Goal: Information Seeking & Learning: Check status

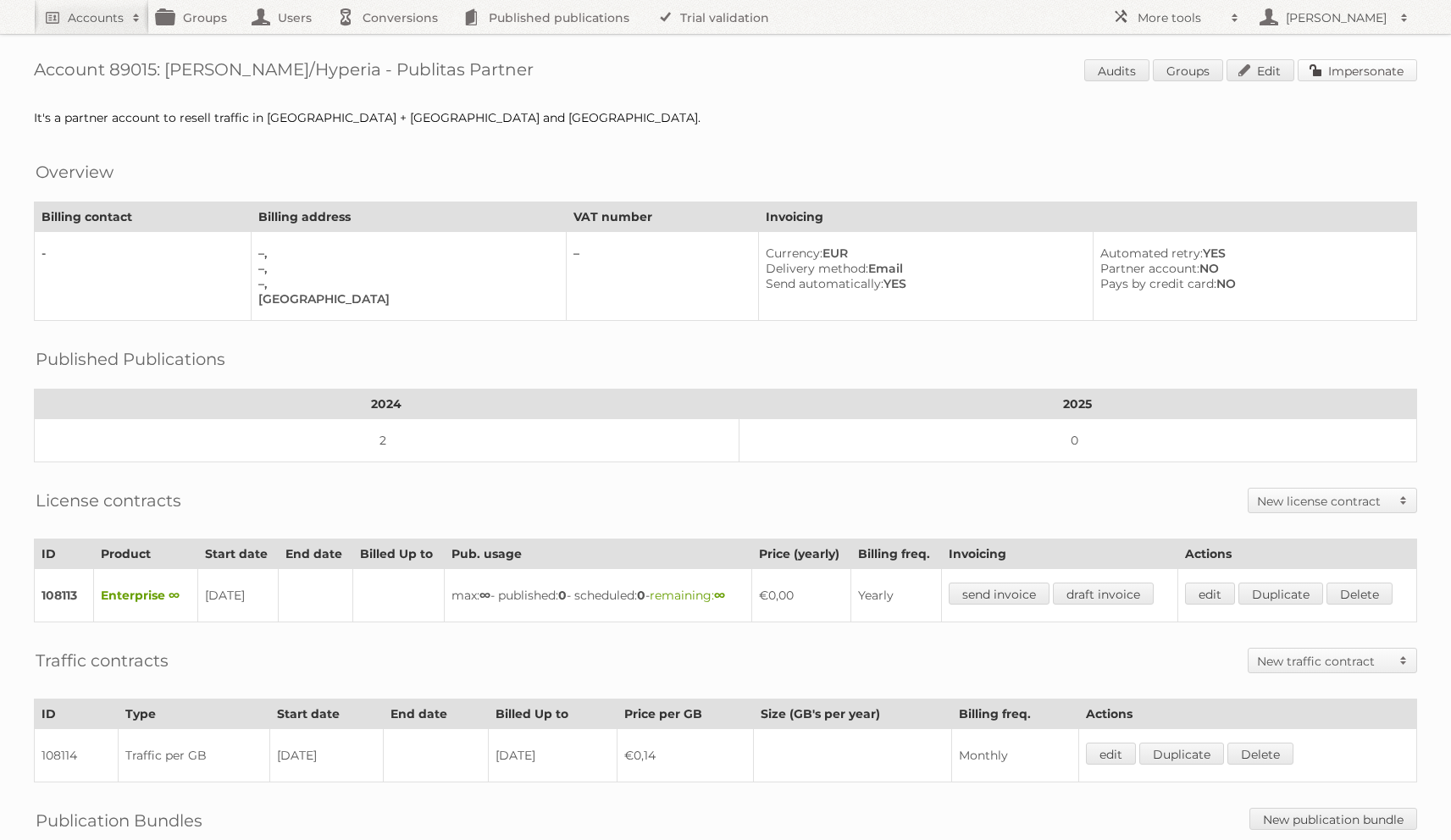
click at [1377, 71] on link "Impersonate" at bounding box center [1357, 69] width 120 height 22
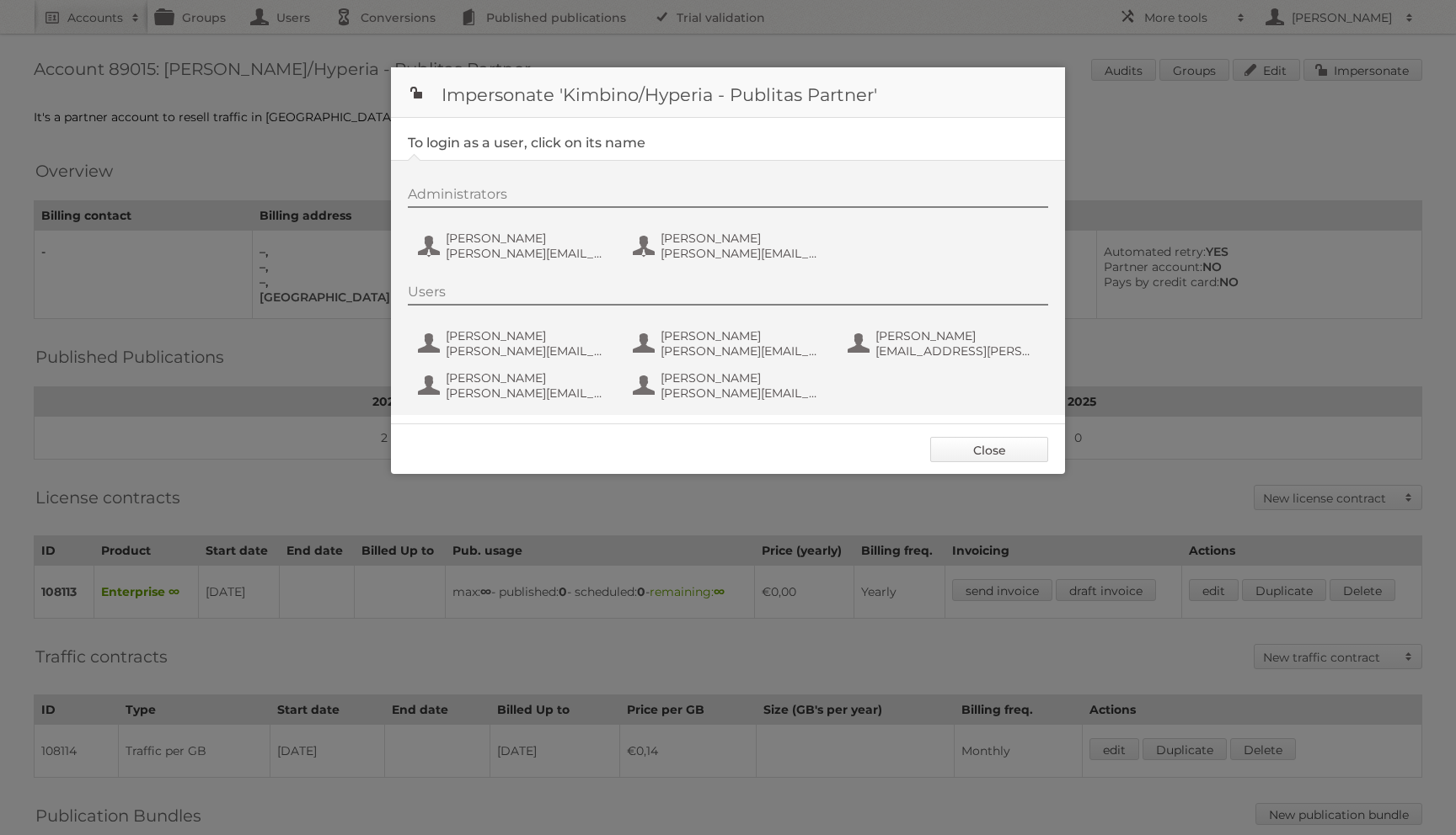
click at [968, 453] on link "Close" at bounding box center [989, 449] width 118 height 25
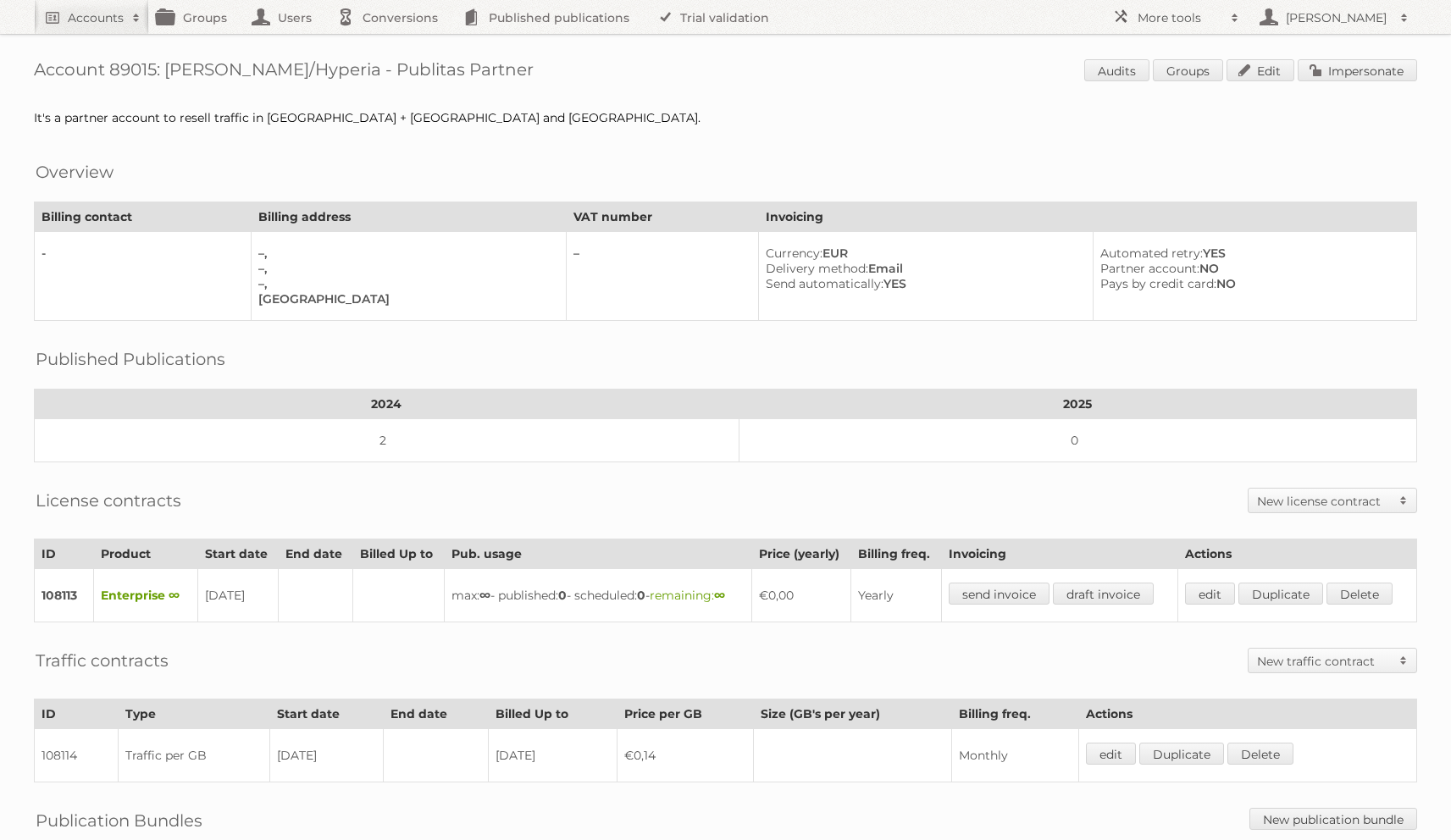
scroll to position [210, 0]
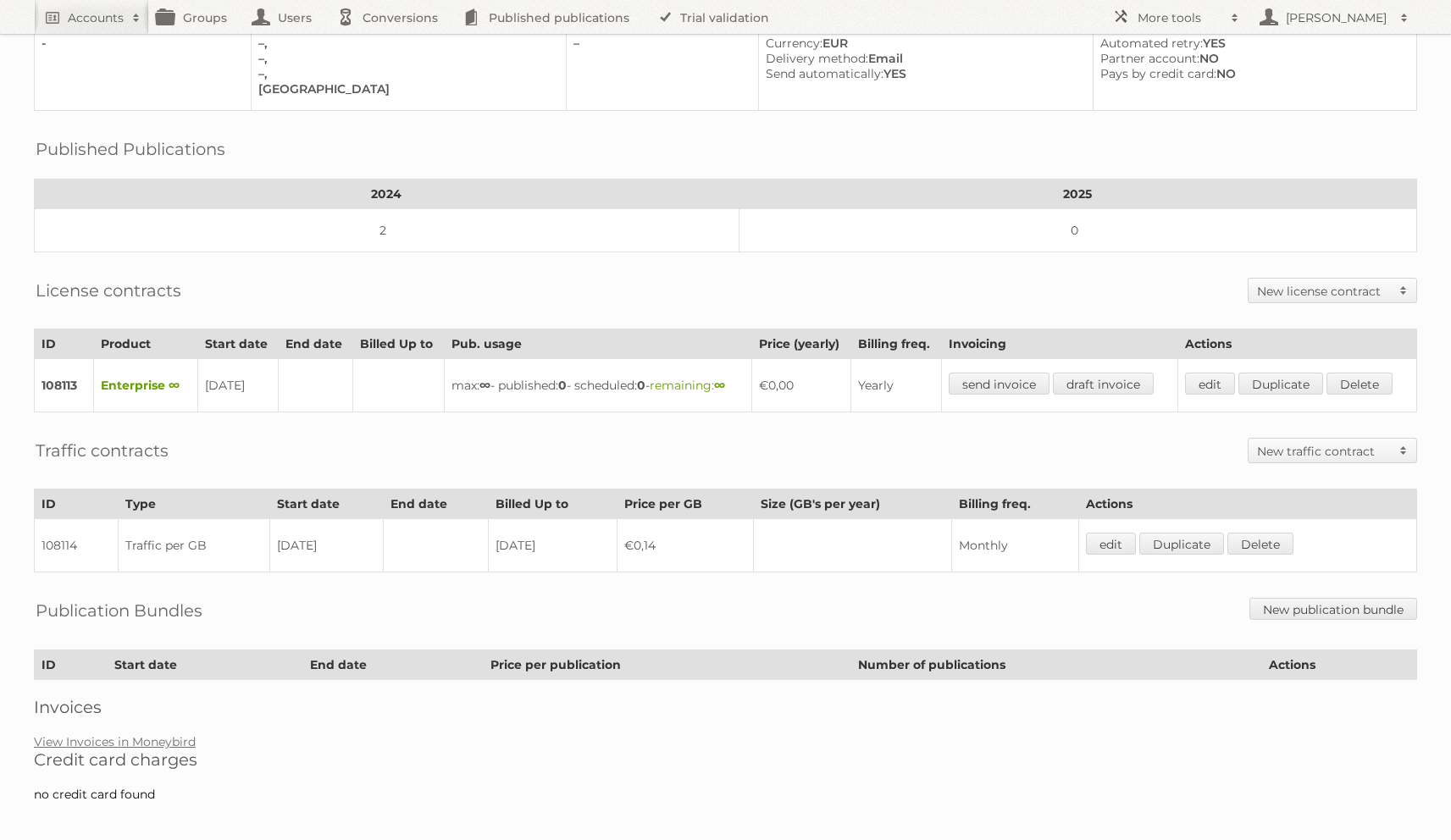
click at [385, 758] on h2 "Credit card charges" at bounding box center [726, 759] width 1383 height 20
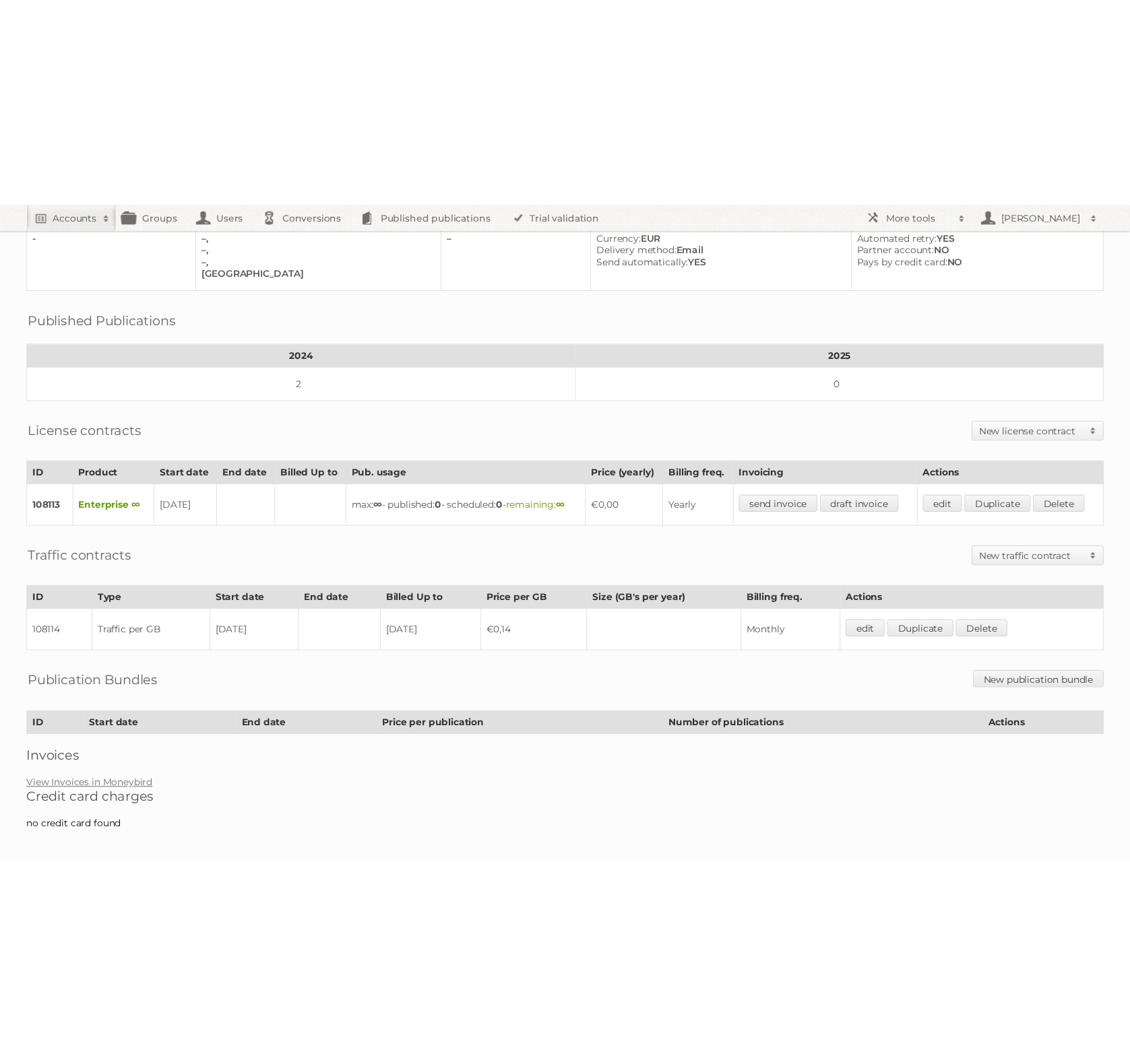
scroll to position [0, 0]
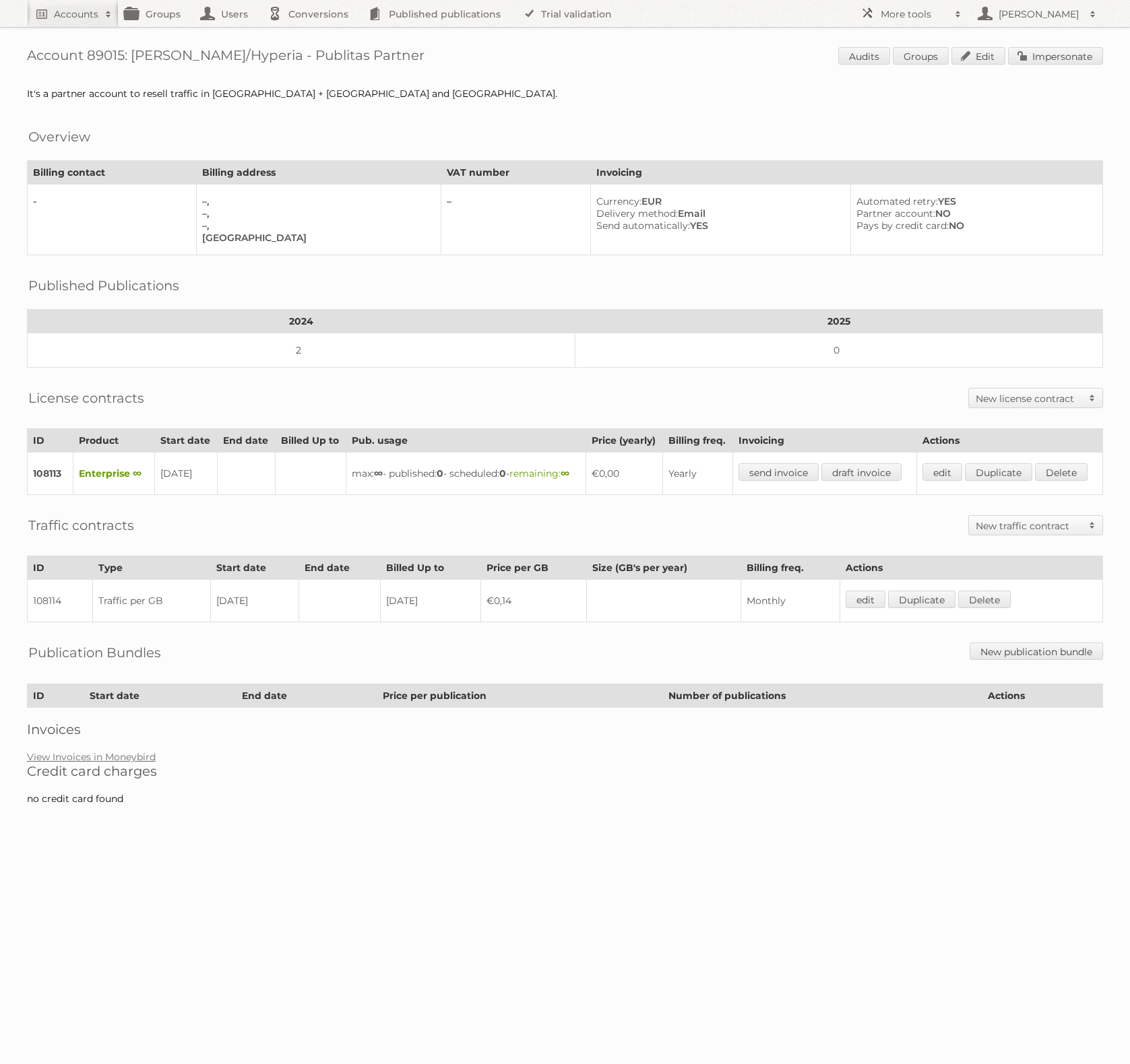
click at [699, 667] on body "Accounts Search Advanced Search Create new account Groups Users Conversions Pub…" at bounding box center [565, 532] width 1130 height 1064
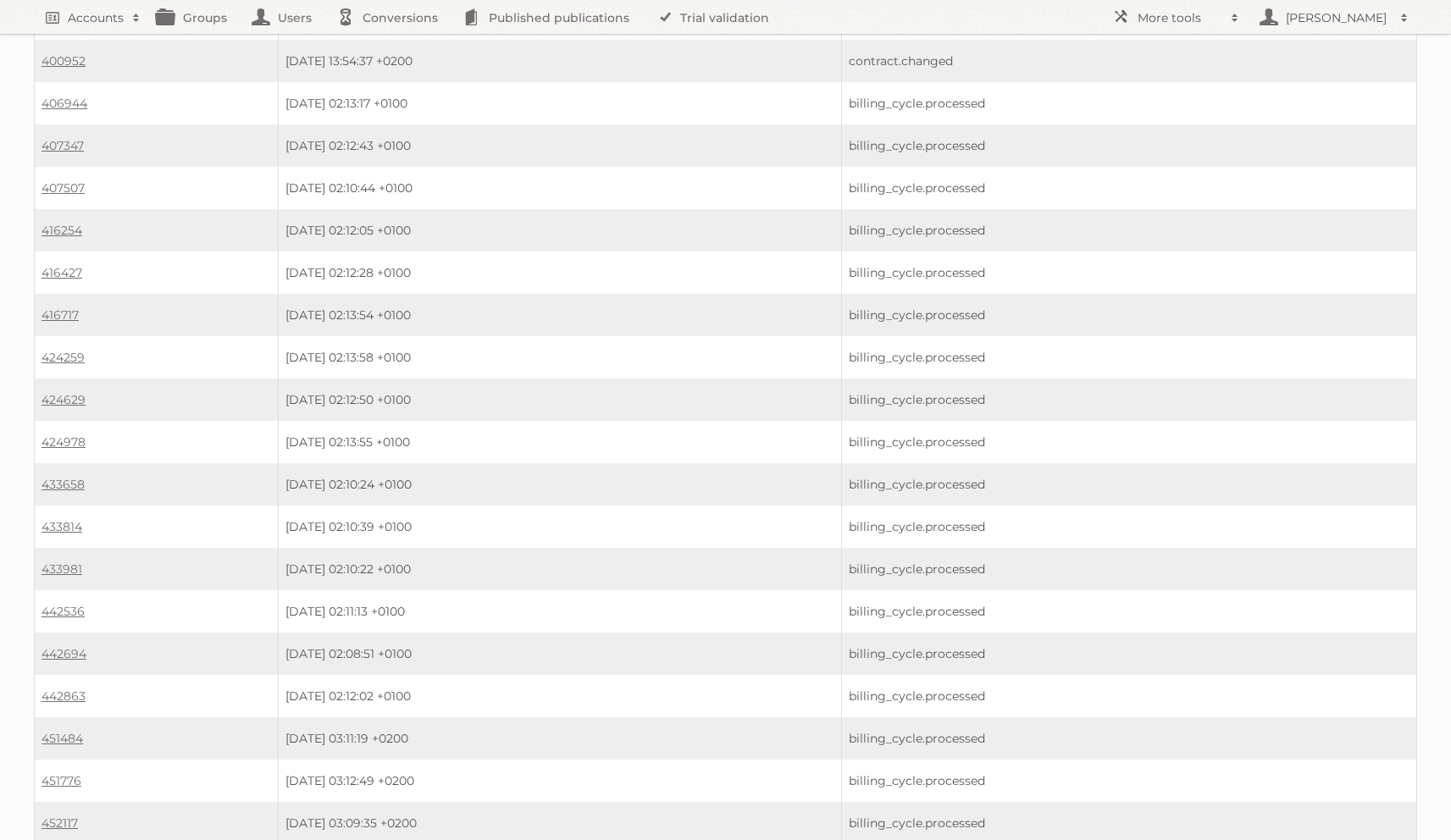
scroll to position [1347, 0]
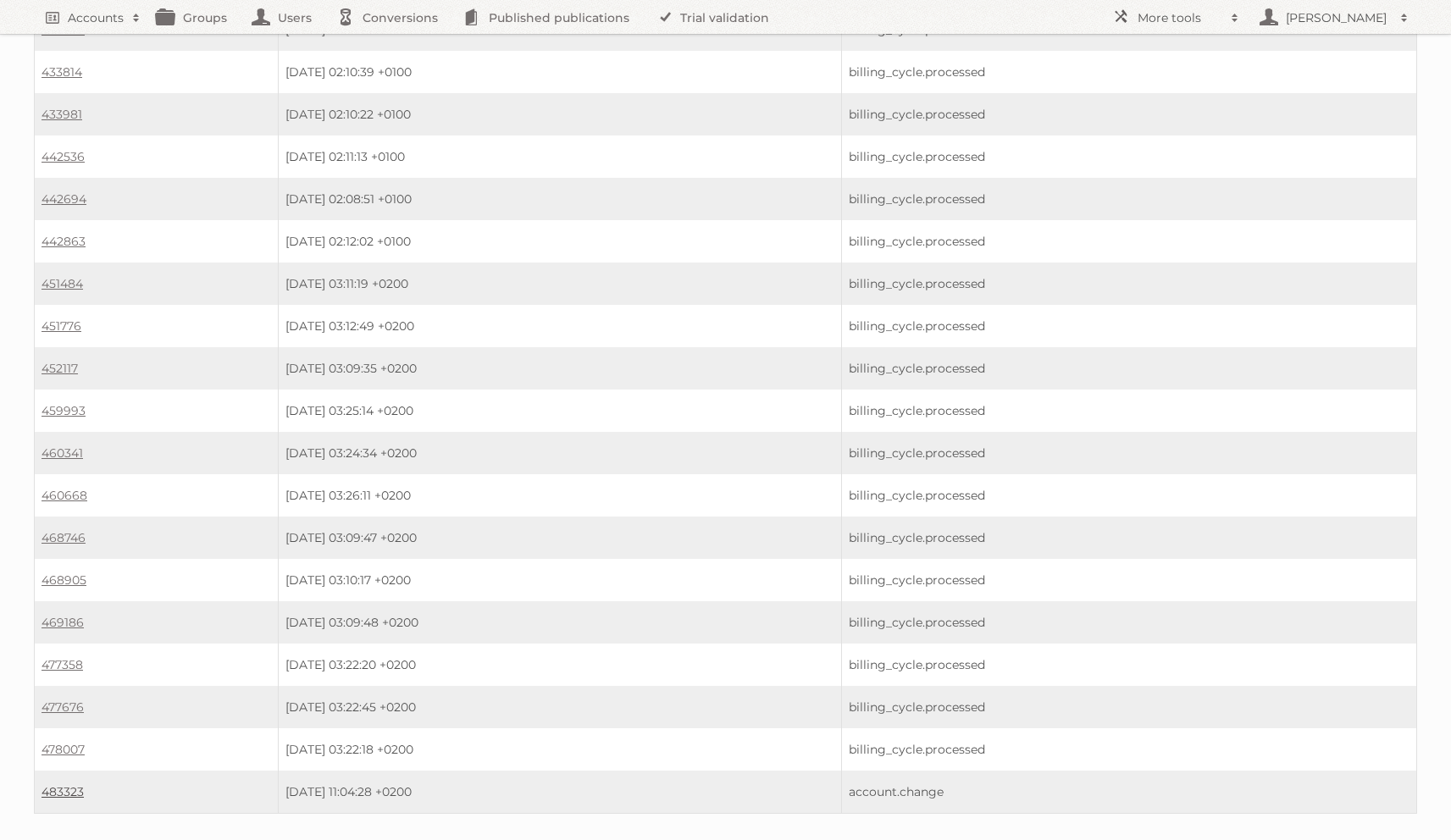
click at [59, 784] on link "483323" at bounding box center [62, 792] width 43 height 16
